Goal: Transaction & Acquisition: Purchase product/service

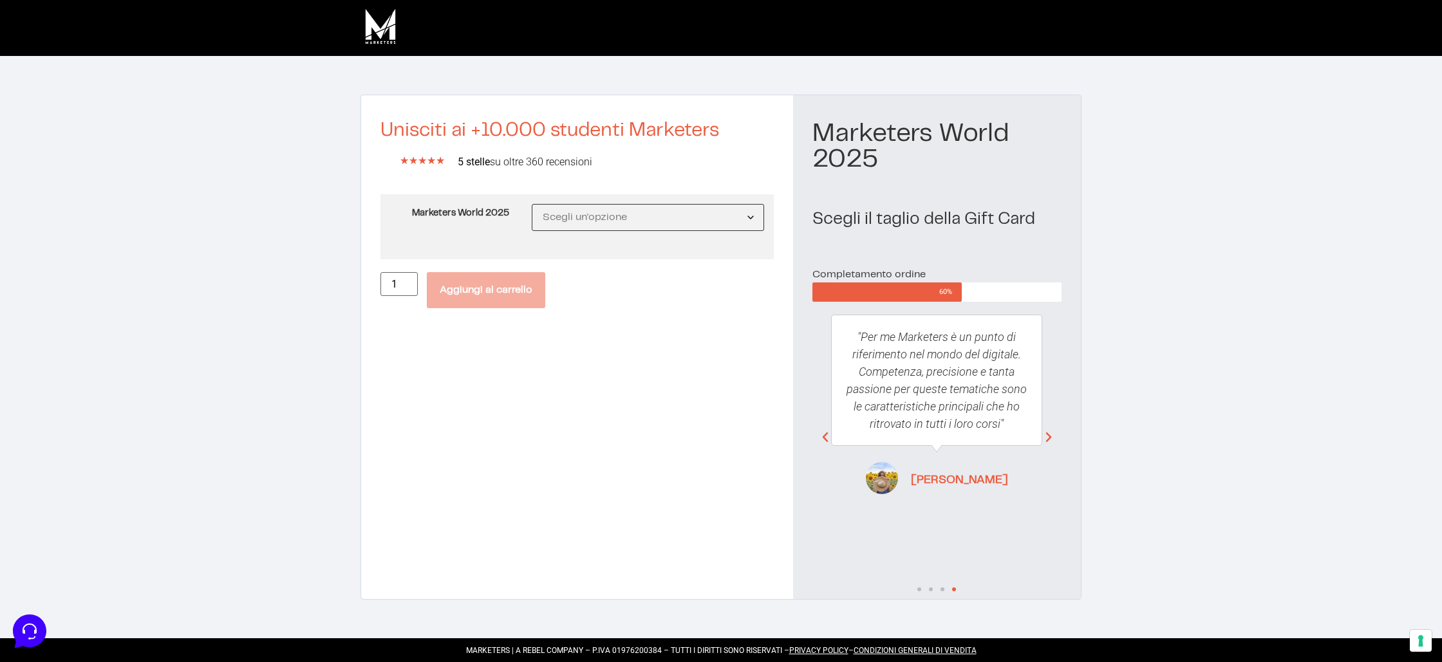
click at [611, 214] on select "Scegli un'opzione MW25 Ticket Standard MW25 Ticket Premium MW25 Ticket Executive" at bounding box center [648, 217] width 232 height 27
click at [532, 204] on select "Scegli un'opzione MW25 Ticket Standard MW25 Ticket Premium MW25 Ticket Executive" at bounding box center [648, 217] width 232 height 27
select select "MW25 Ticket Standard"
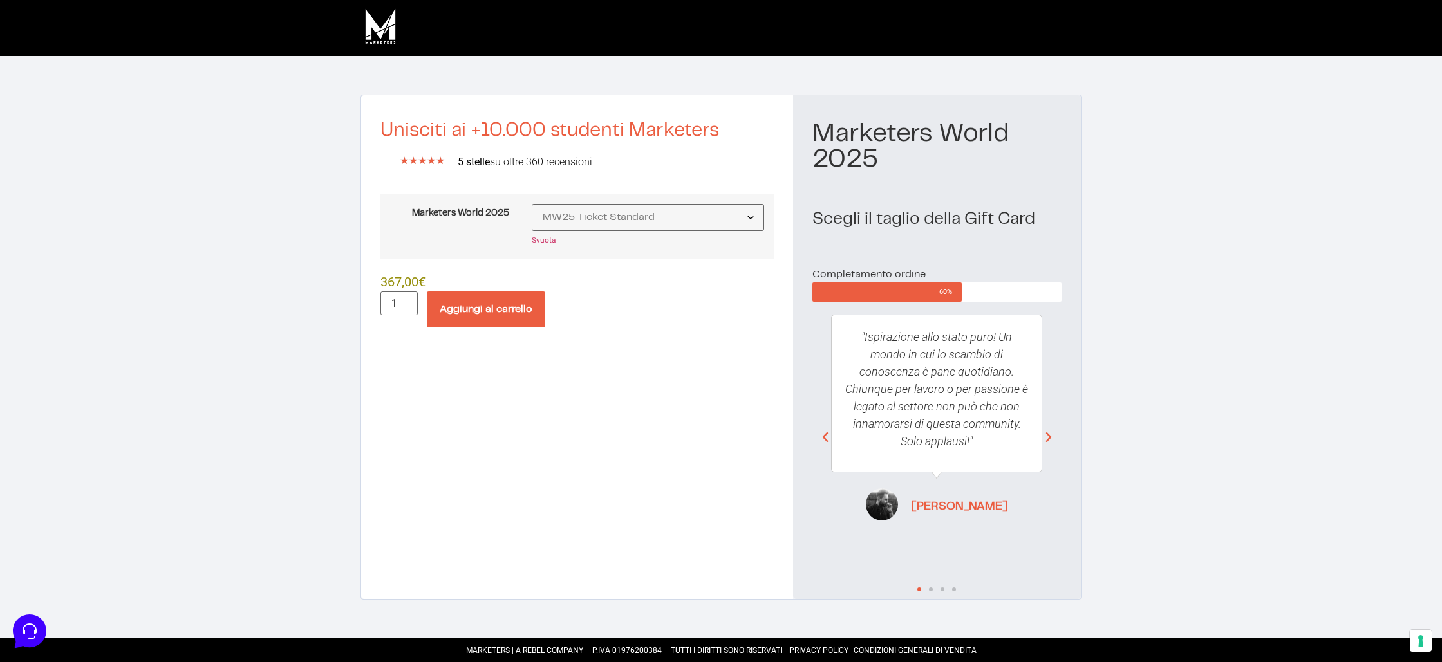
click at [502, 300] on button "Aggiungi al carrello" at bounding box center [486, 310] width 118 height 36
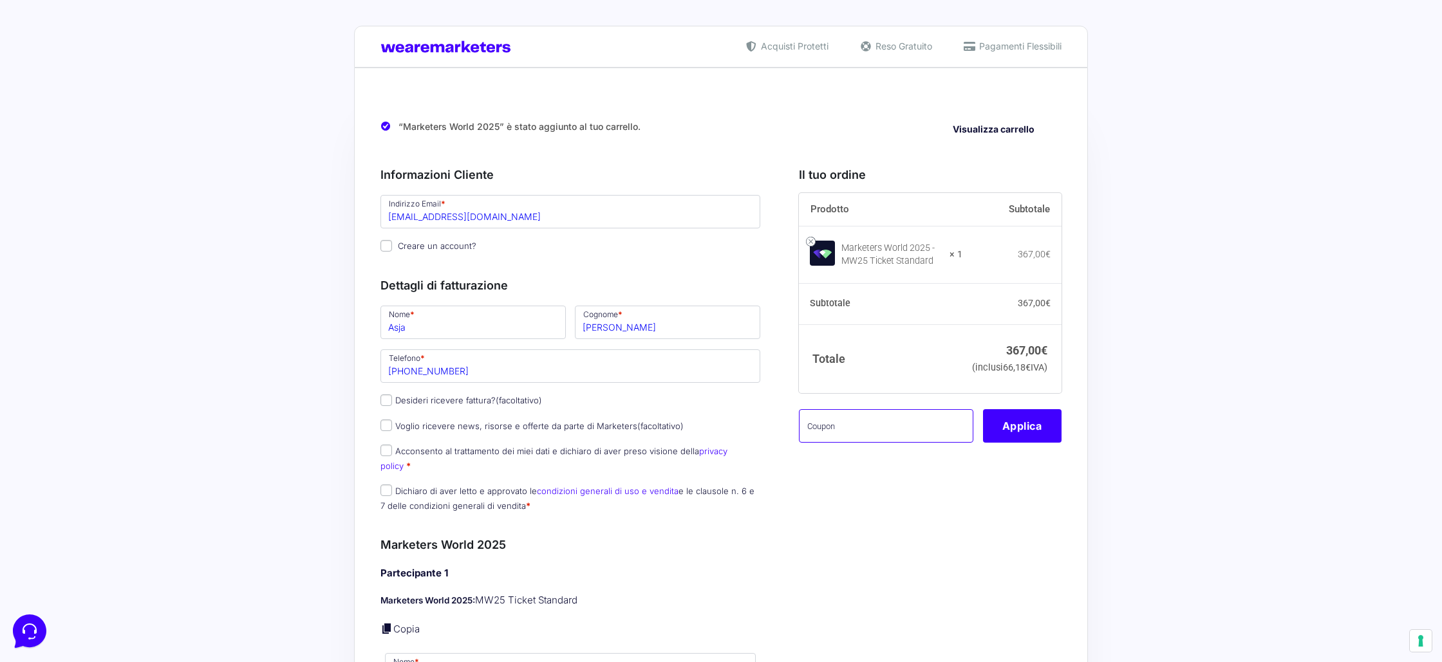
click at [893, 443] on input "text" at bounding box center [886, 425] width 174 height 33
paste input "MW25family"
type input "MW25family"
click at [1024, 442] on button "Applica" at bounding box center [1022, 425] width 79 height 33
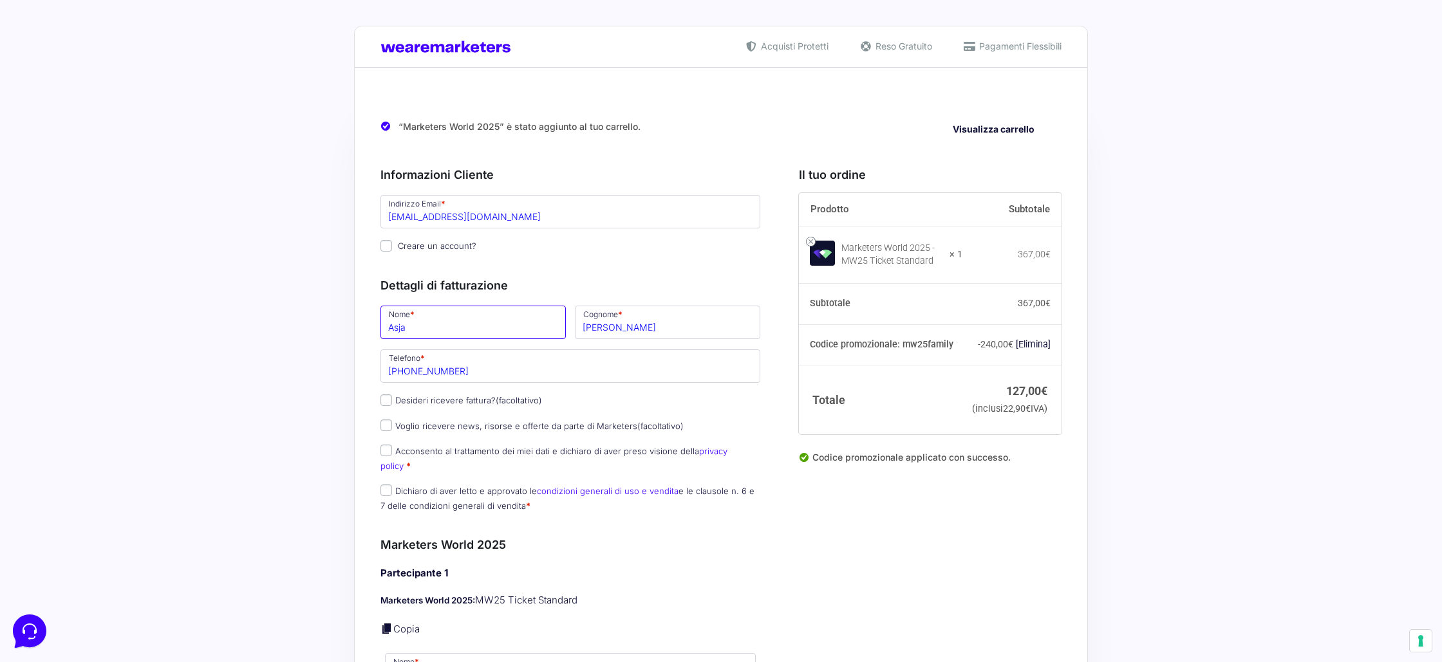
click at [455, 327] on input "Asja" at bounding box center [472, 322] width 185 height 33
type input "[PERSON_NAME]"
click at [603, 333] on input "[PERSON_NAME]" at bounding box center [667, 322] width 185 height 33
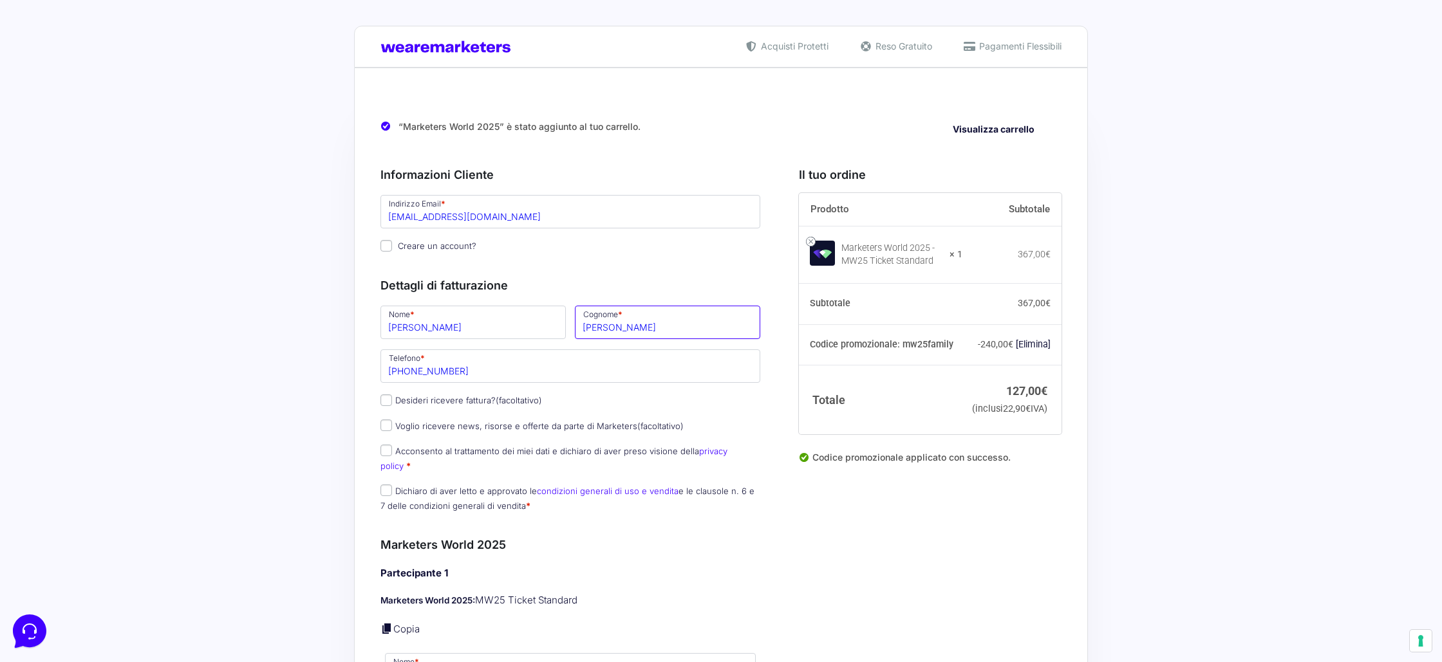
type input "[PERSON_NAME]"
click at [461, 375] on input "[PHONE_NUMBER]" at bounding box center [570, 366] width 380 height 33
paste input "51 206 325"
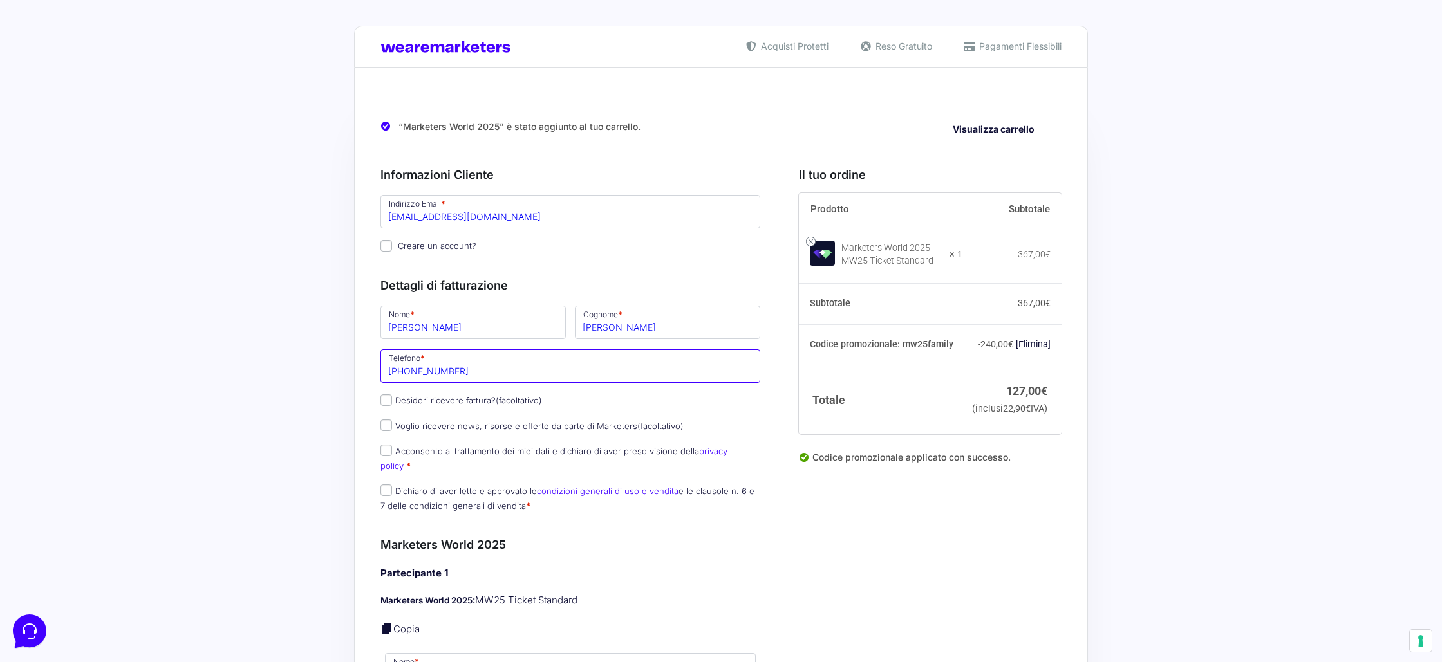
type input "[PHONE_NUMBER]"
click at [386, 401] on input "Desideri ricevere fattura? (facoltativo)" at bounding box center [386, 401] width 12 height 12
checkbox input "true"
type input "GP Media Marketing s.r.l.s."
select select "IT"
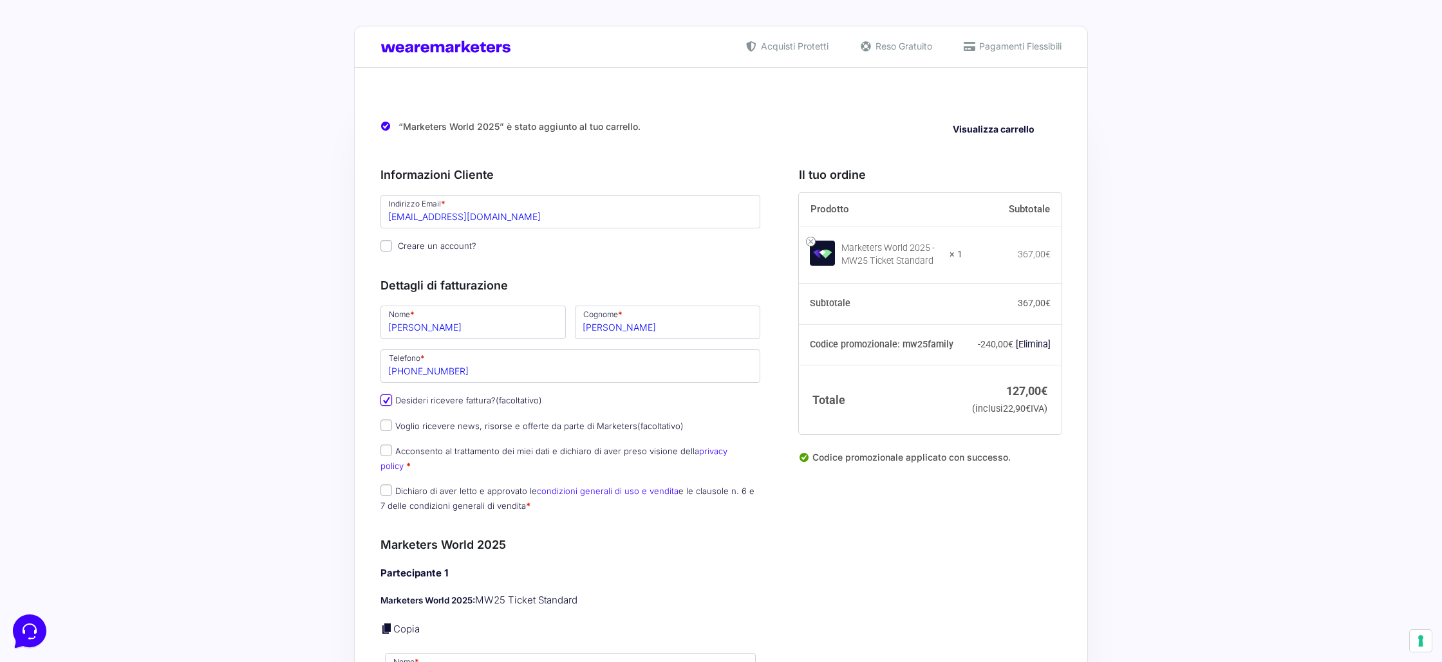
type input "SR"
type input "Solarino"
type input "[STREET_ADDRESS][PERSON_NAME]"
type input "96010"
type input "3519879143"
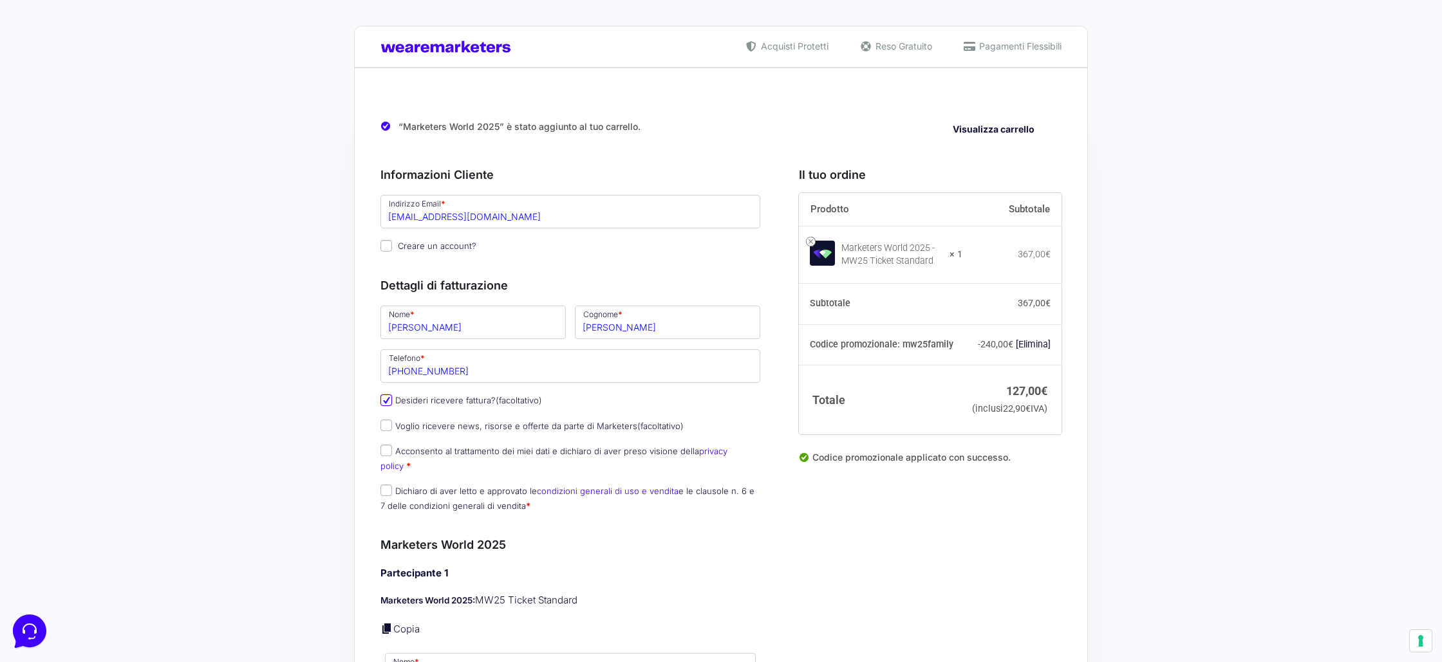
type input "02046920894"
type input "[EMAIL_ADDRESS][DOMAIN_NAME]"
type input "M5UXCR1"
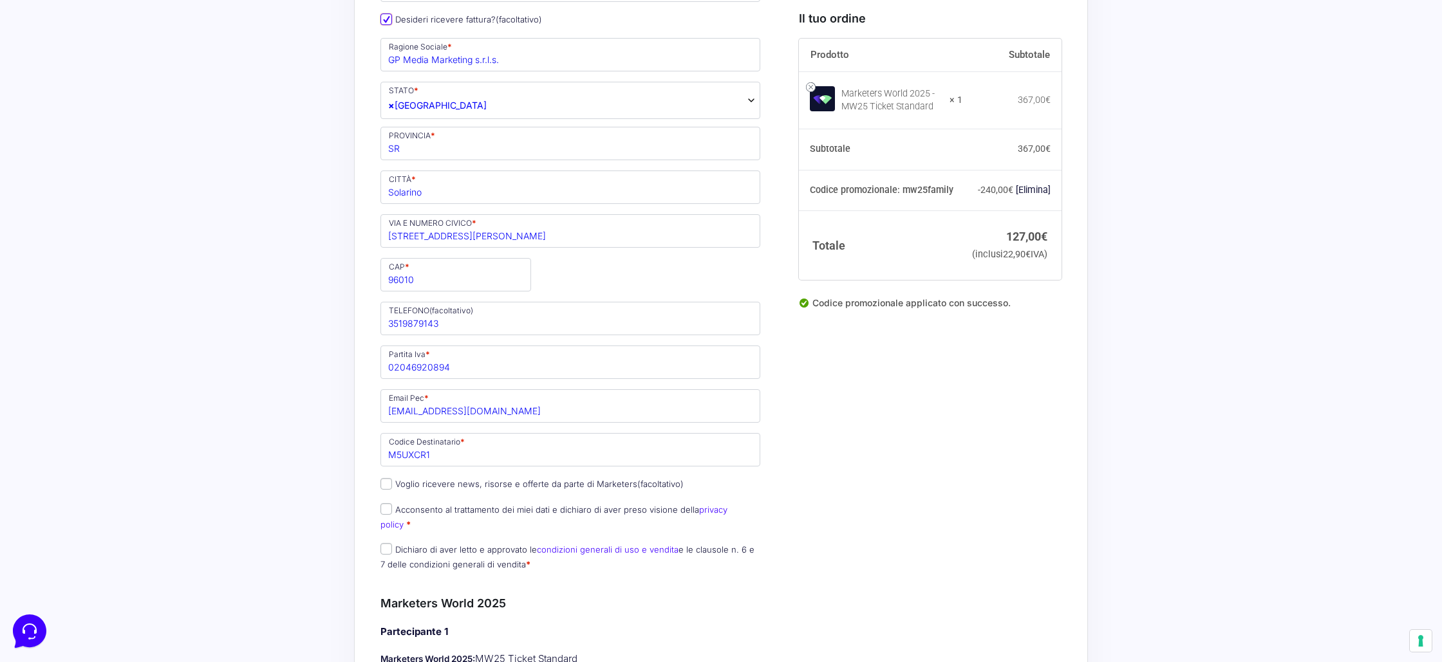
scroll to position [548, 0]
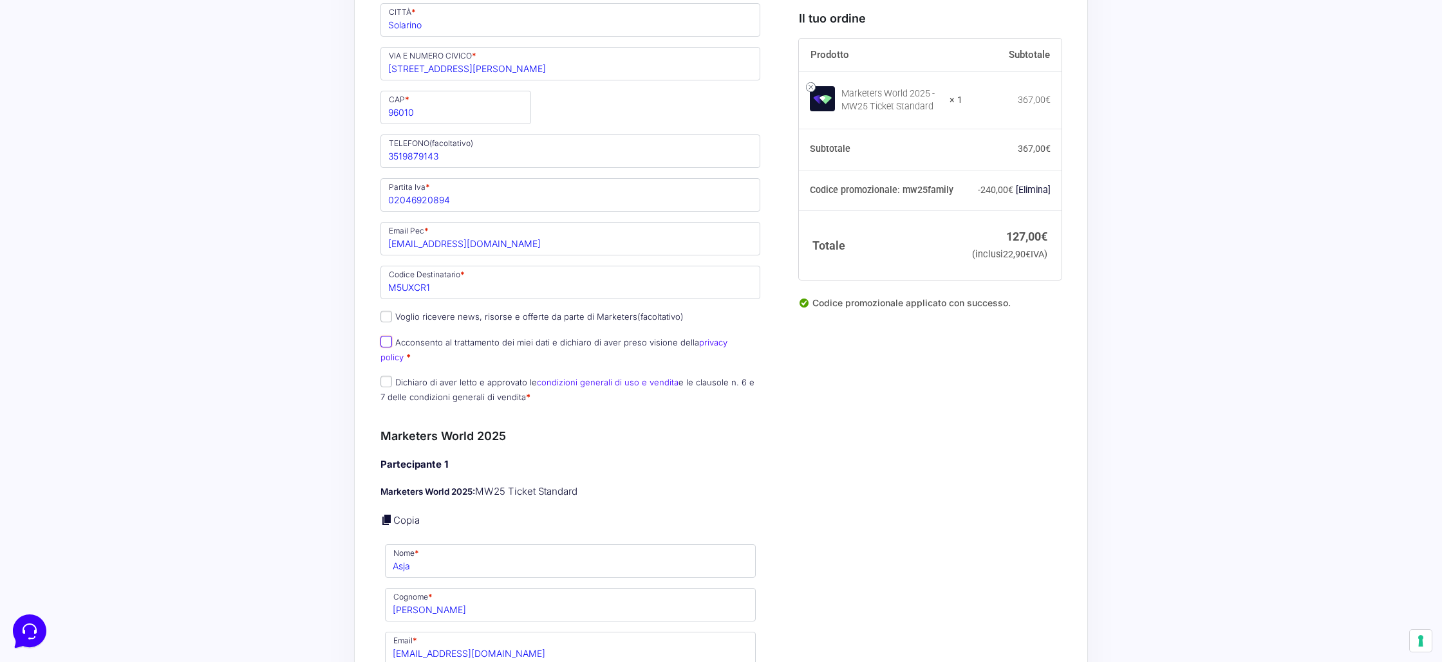
click at [385, 343] on input "Acconsento al trattamento dei miei dati e dichiaro di aver preso visione della …" at bounding box center [386, 342] width 12 height 12
checkbox input "true"
click at [383, 376] on input "Dichiaro di aver letto e approvato le condizioni generali di uso e vendita e le…" at bounding box center [386, 382] width 12 height 12
checkbox input "true"
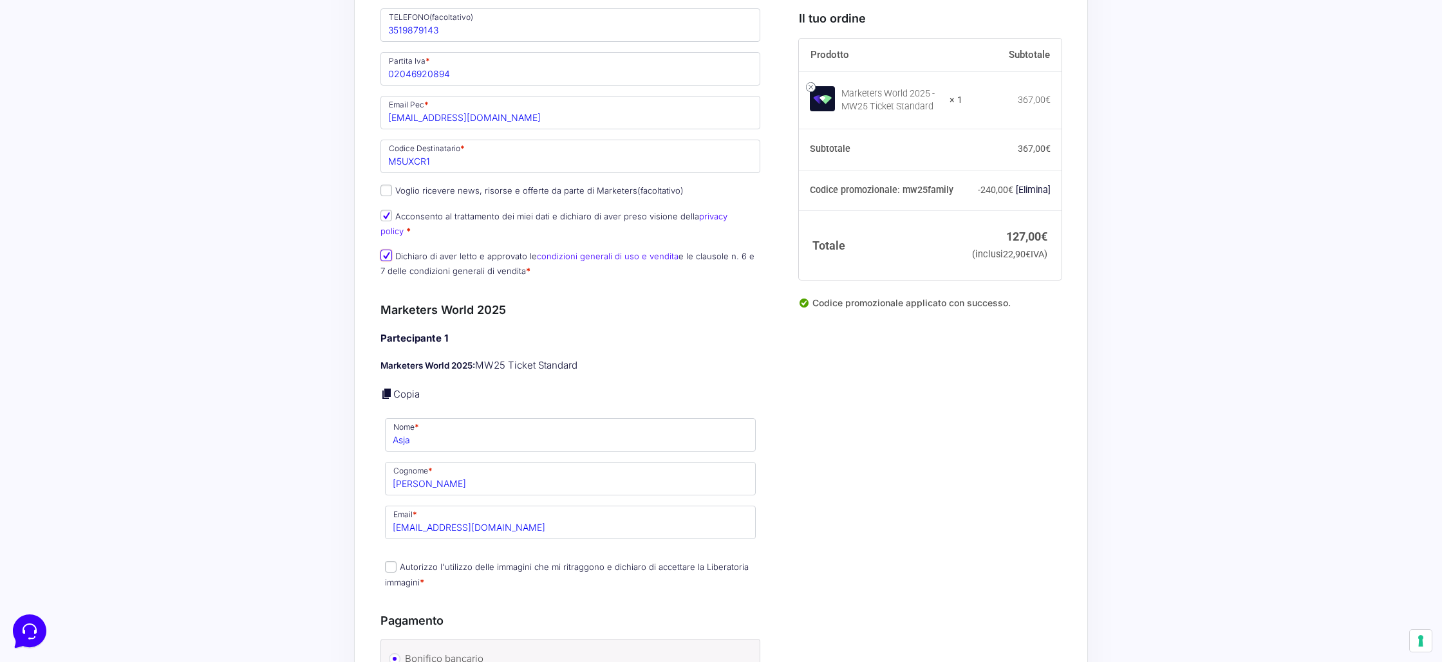
scroll to position [791, 0]
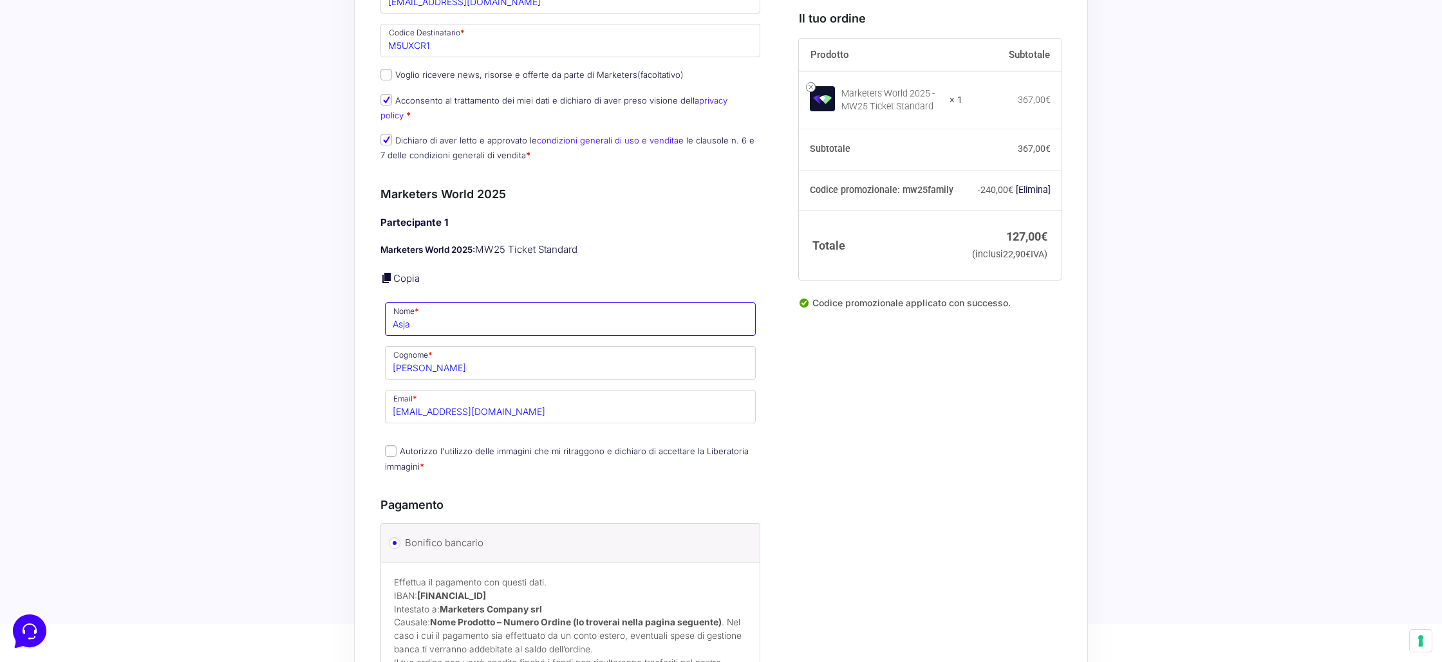
click at [437, 312] on input "Asja" at bounding box center [570, 319] width 371 height 33
type input "[PERSON_NAME]"
click at [391, 445] on input "Autorizzo l'utilizzo delle immagini che mi ritraggono e dichiaro di accettare l…" at bounding box center [391, 451] width 12 height 12
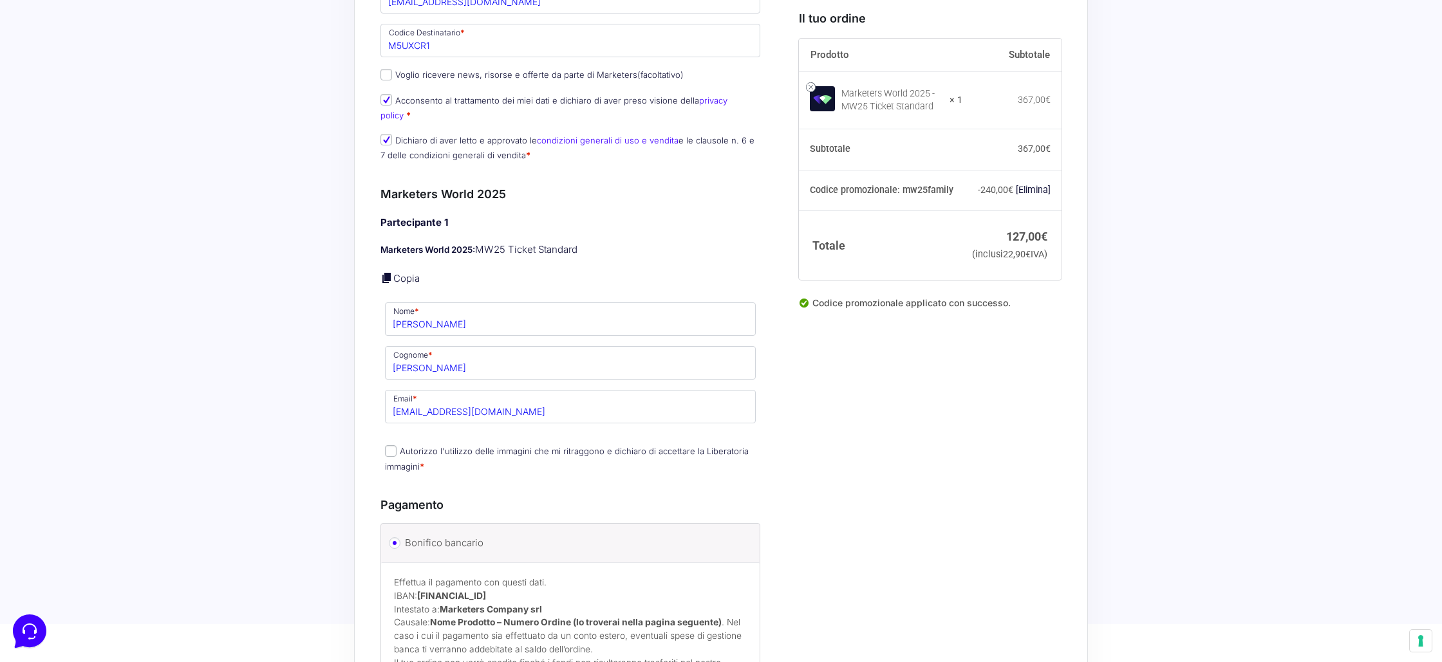
checkbox input "true"
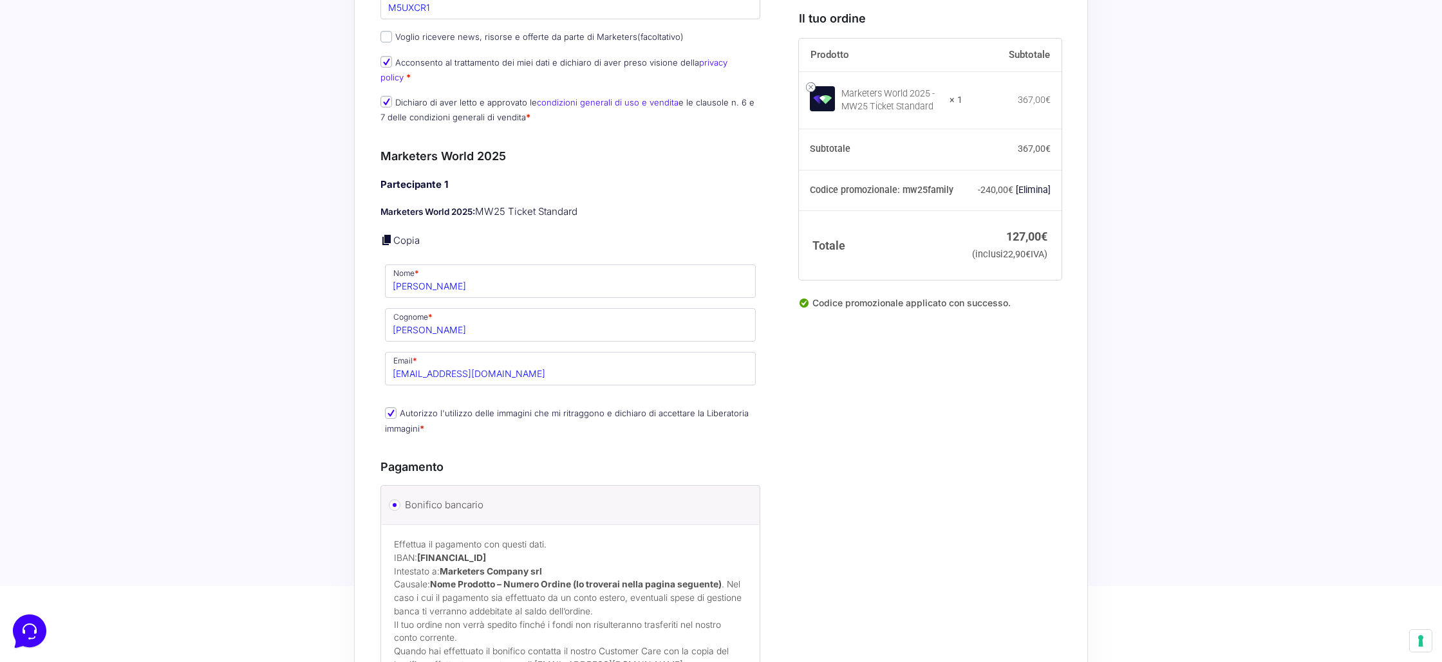
scroll to position [829, 0]
click at [462, 364] on input "[EMAIL_ADDRESS][DOMAIN_NAME]" at bounding box center [570, 367] width 371 height 33
click at [475, 359] on input "[EMAIL_ADDRESS][DOMAIN_NAME]" at bounding box center [570, 367] width 371 height 33
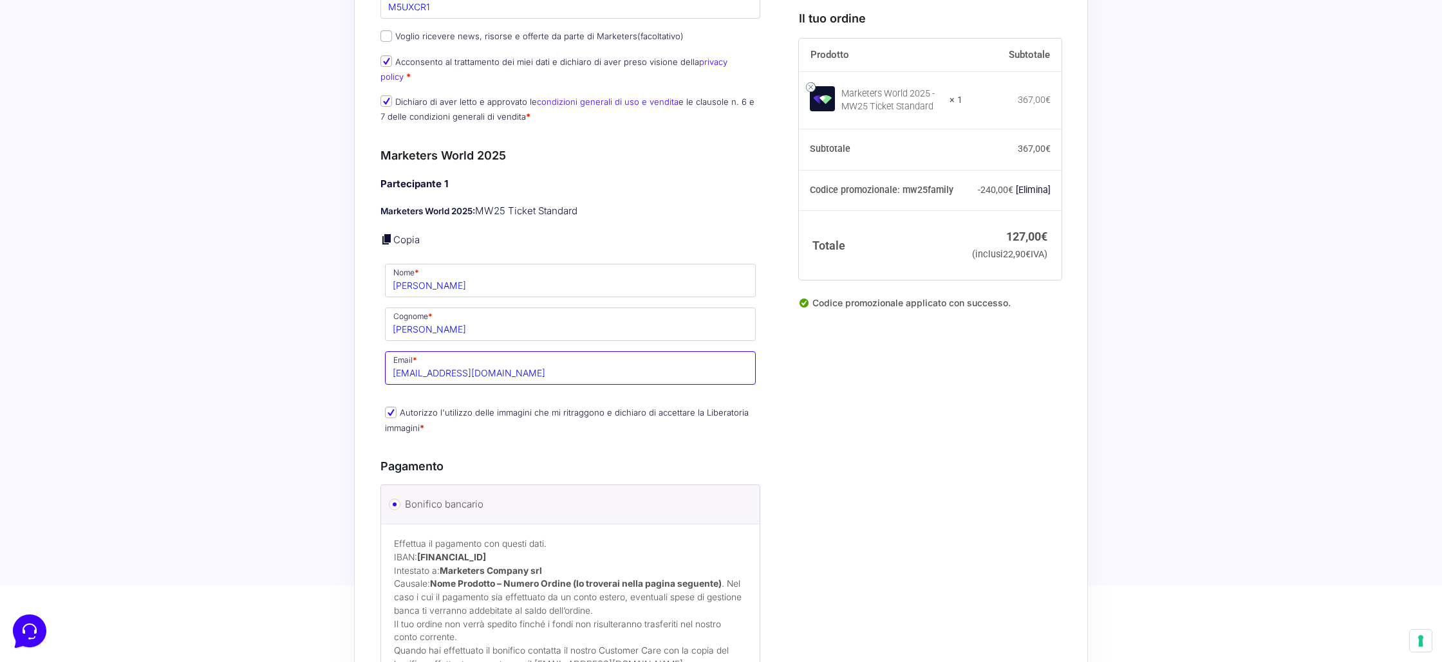
click at [475, 359] on input "[EMAIL_ADDRESS][DOMAIN_NAME]" at bounding box center [570, 367] width 371 height 33
paste input "liceflora2001"
type input "[EMAIL_ADDRESS][DOMAIN_NAME]"
click at [332, 357] on div "Acquisti Protetti Reso Gratuito Pagamenti Flessibili “Marketers World 2025” è s…" at bounding box center [721, 55] width 1442 height 1768
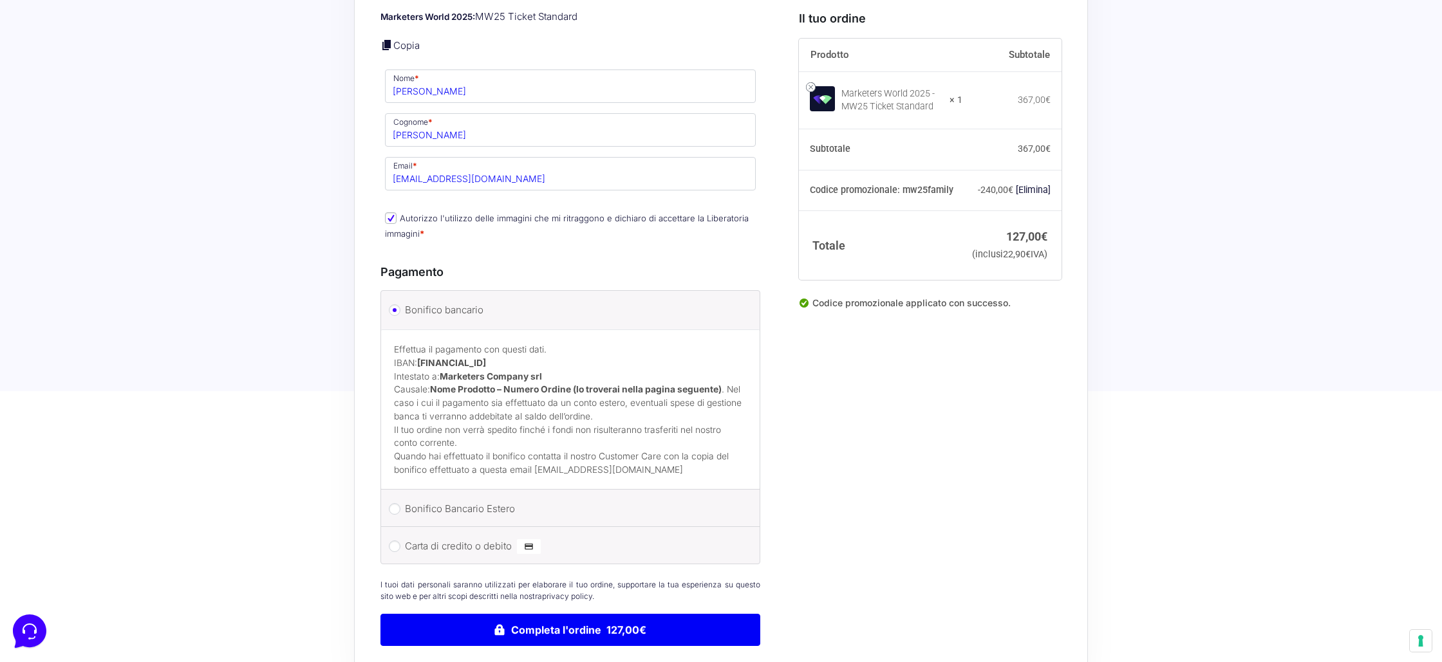
scroll to position [1176, 0]
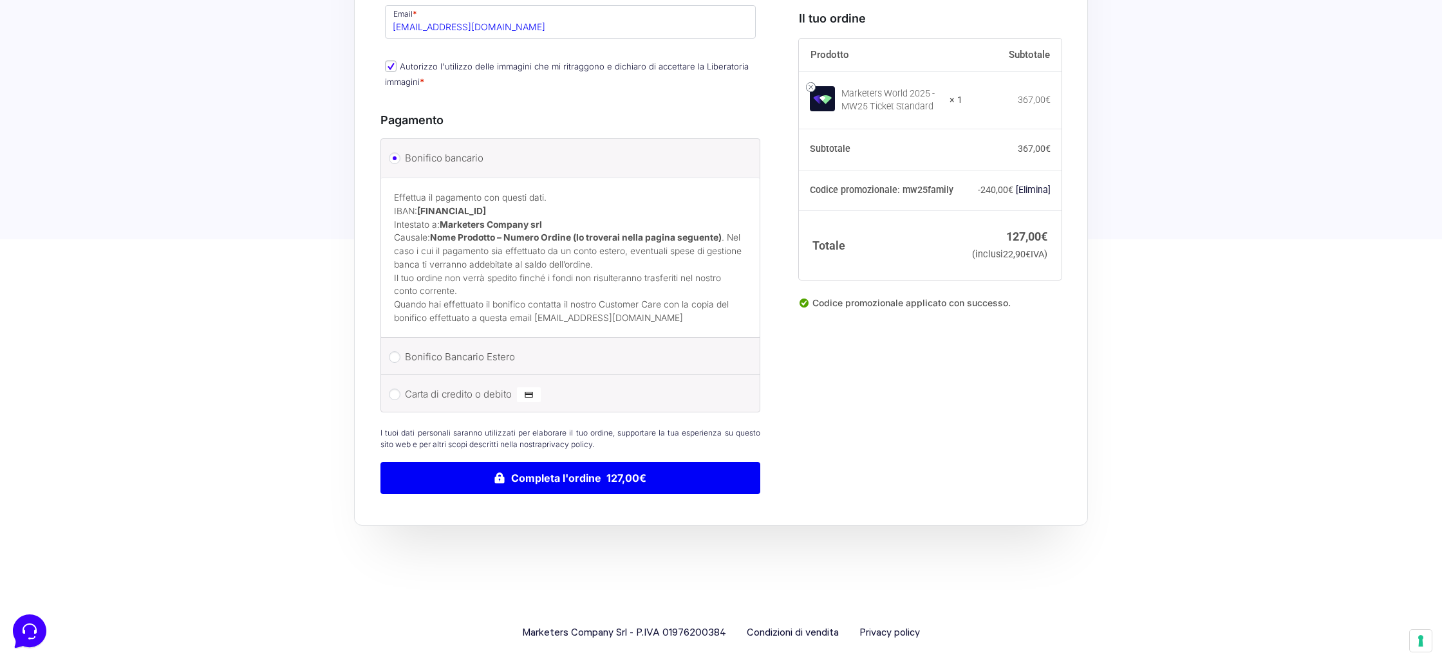
click at [414, 385] on label "Carta di credito o debito" at bounding box center [568, 394] width 326 height 19
click at [400, 389] on input "Carta di credito o debito" at bounding box center [395, 395] width 12 height 12
radio input "true"
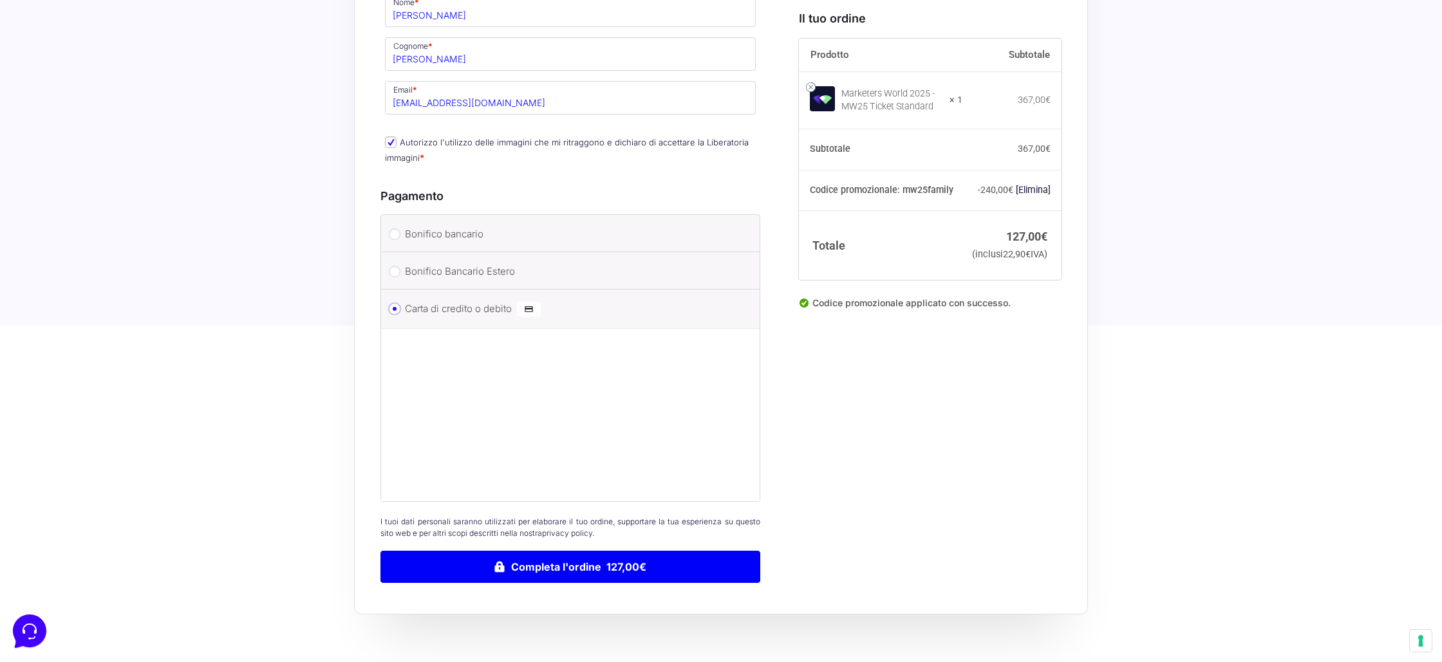
scroll to position [1160, 0]
